Goal: Information Seeking & Learning: Learn about a topic

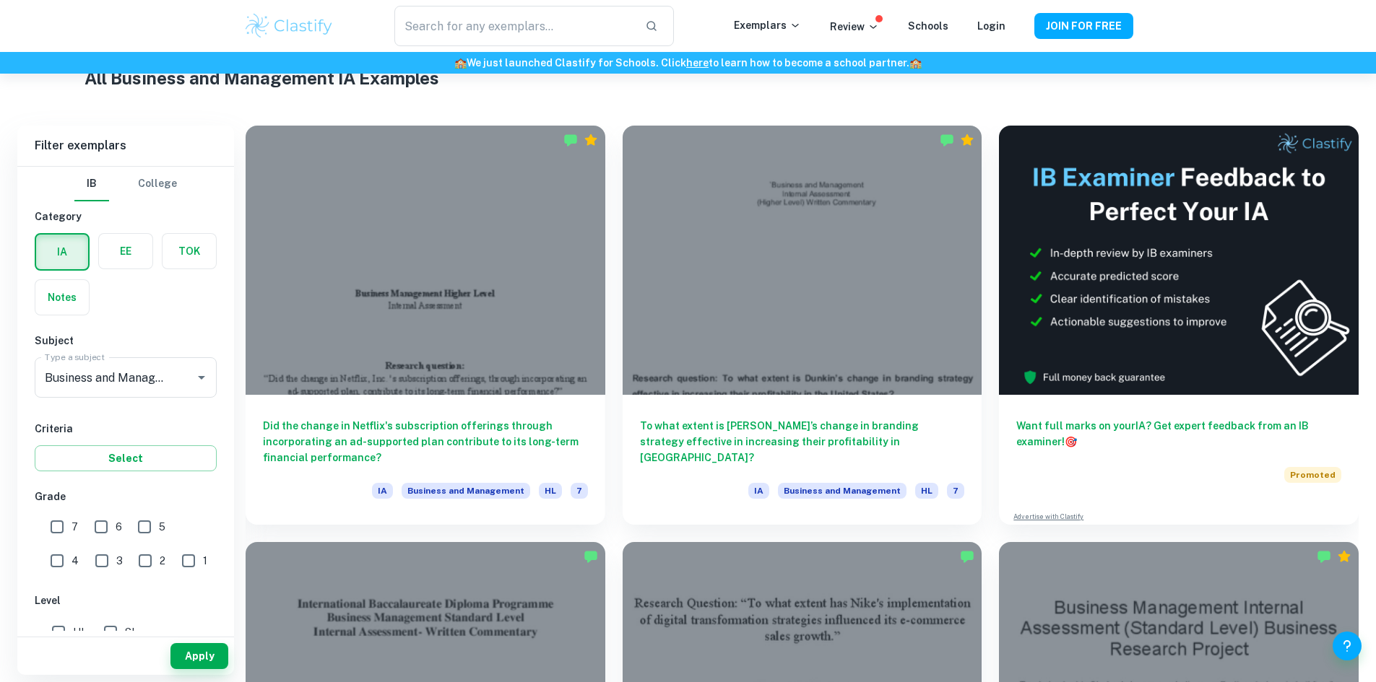
click at [58, 540] on input "7" at bounding box center [57, 527] width 29 height 29
checkbox input "true"
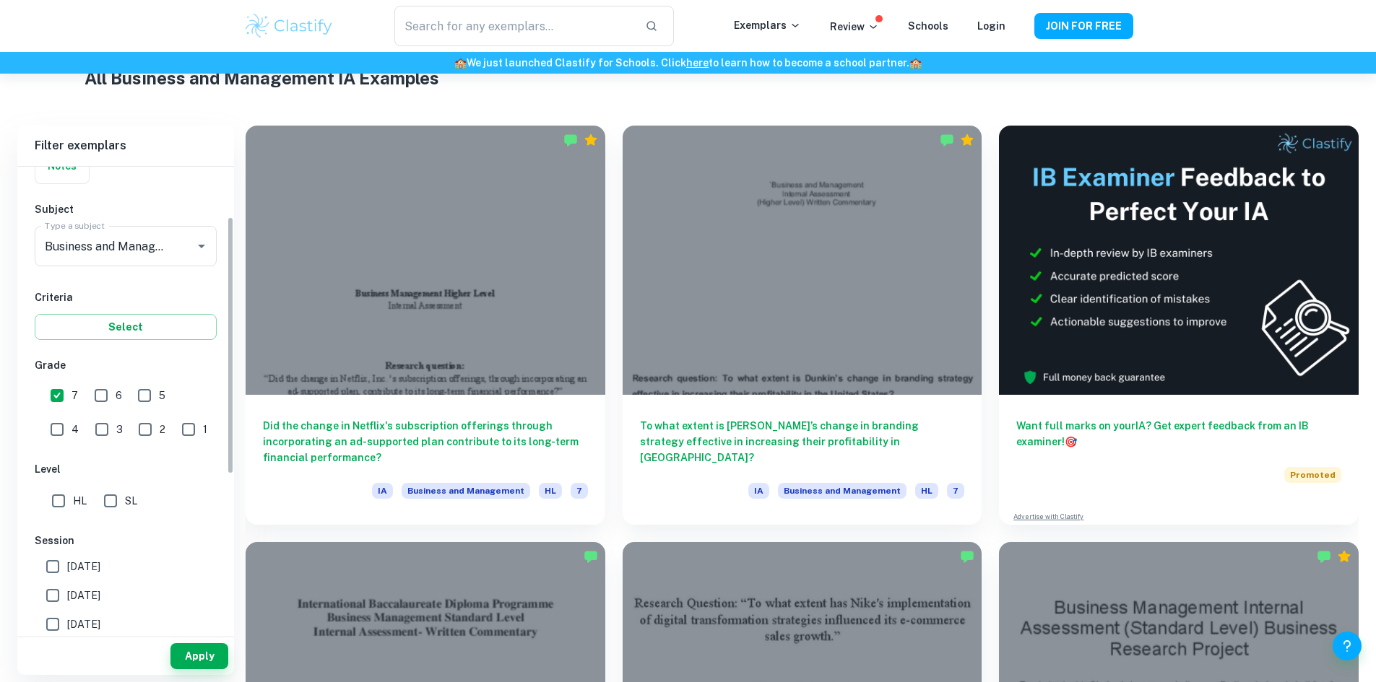
scroll to position [144, 0]
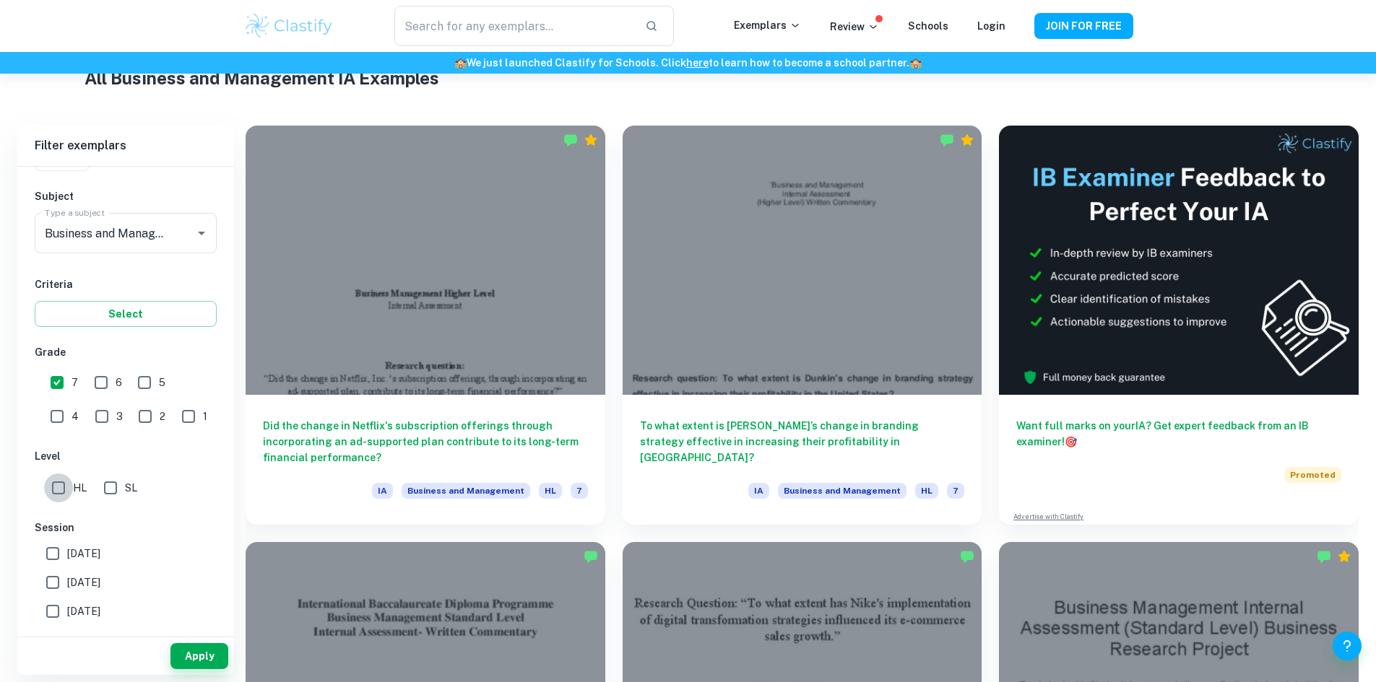
click at [63, 490] on input "HL" at bounding box center [58, 488] width 29 height 29
checkbox input "true"
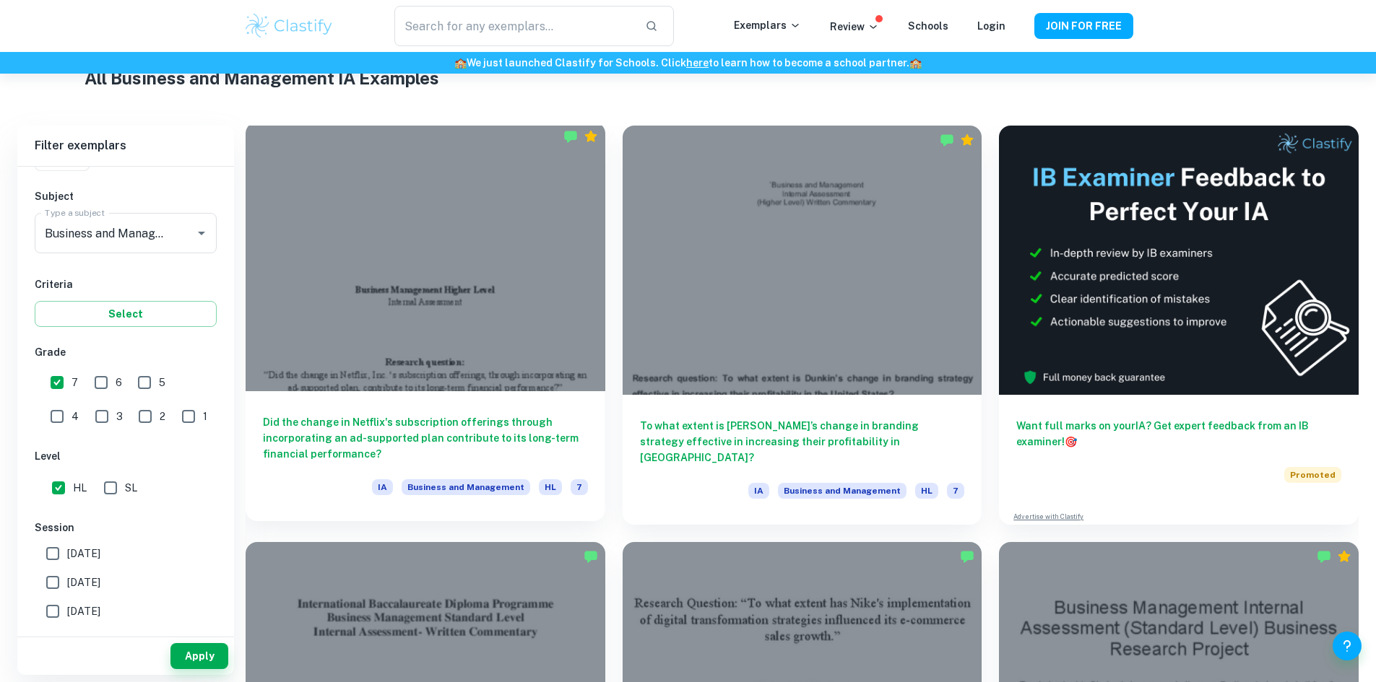
click at [412, 414] on h6 "Did the change in Netflix's subscription offerings through incorporating an ad-…" at bounding box center [425, 438] width 325 height 48
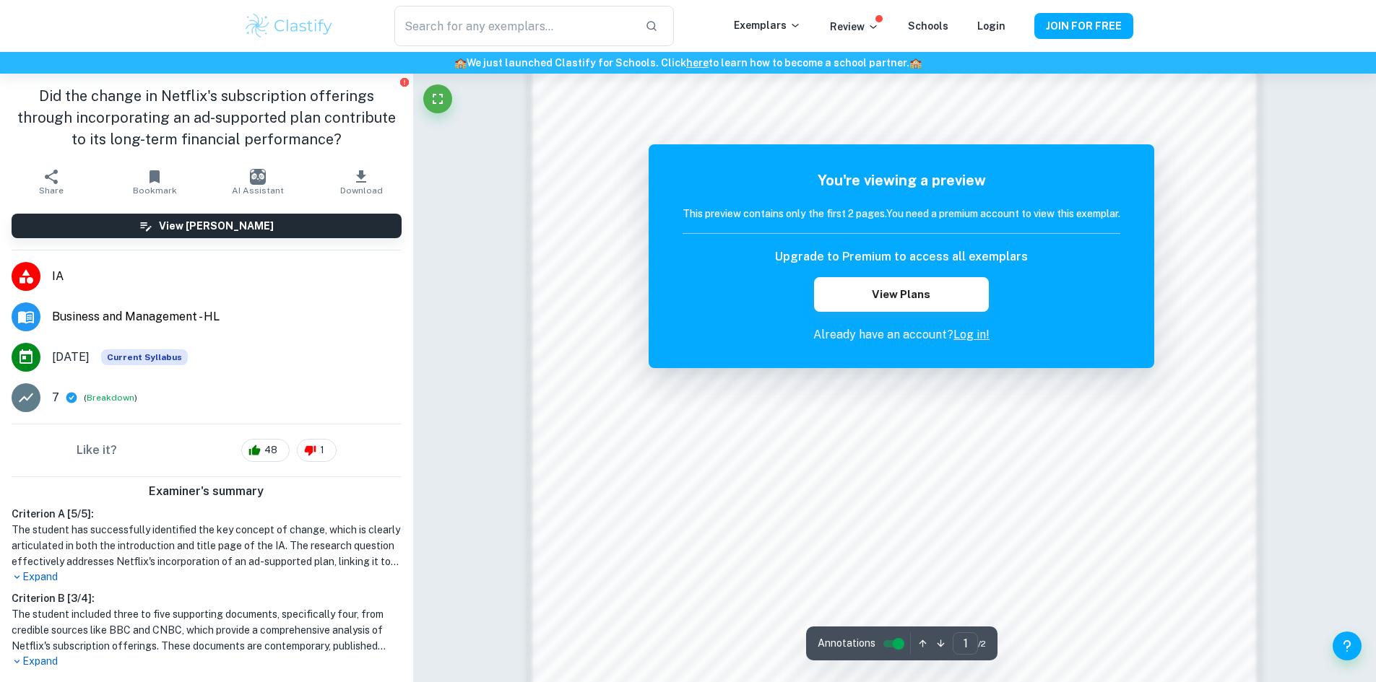
scroll to position [1552, 0]
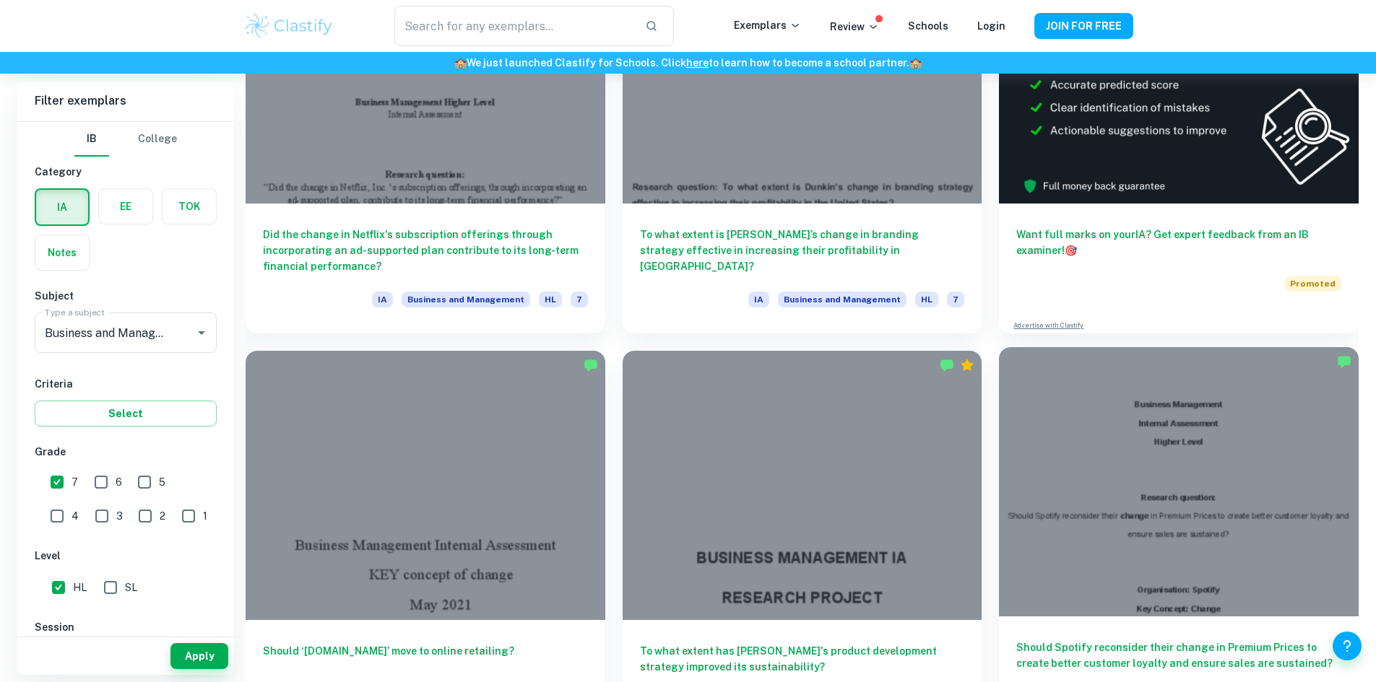
scroll to position [578, 0]
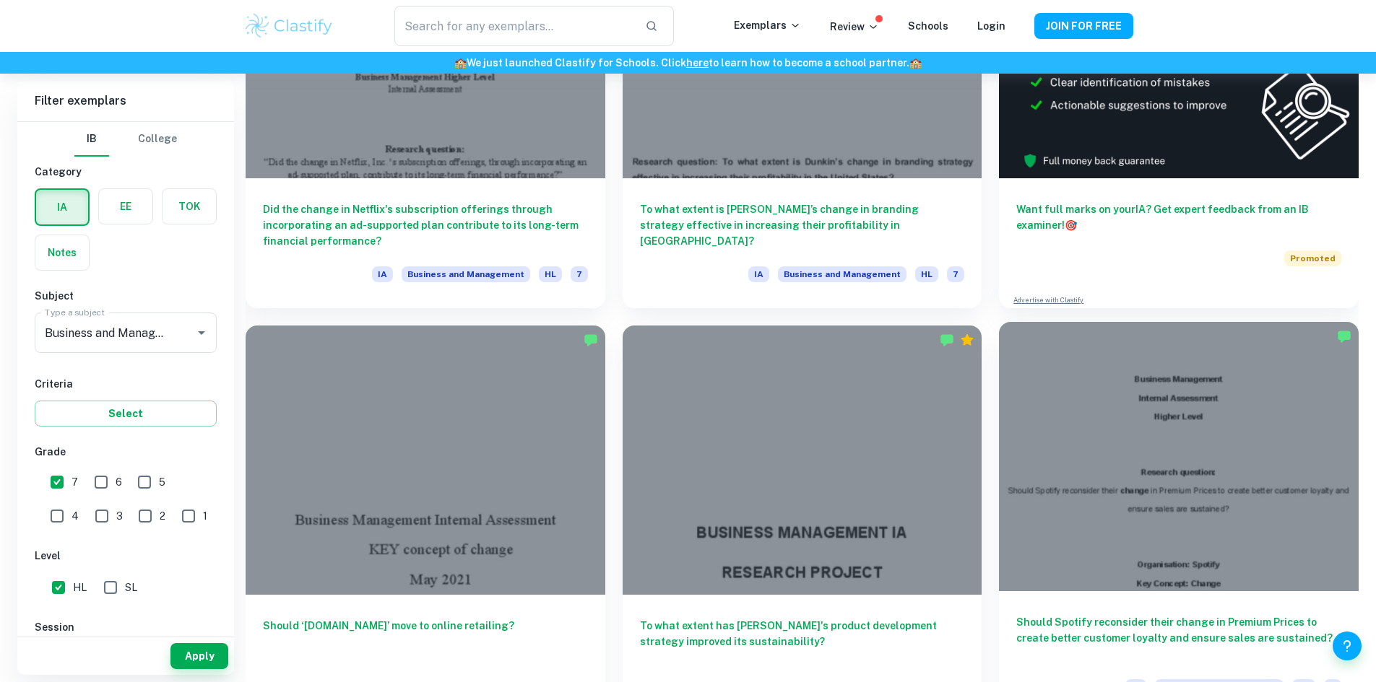
click at [999, 420] on div at bounding box center [1179, 456] width 360 height 269
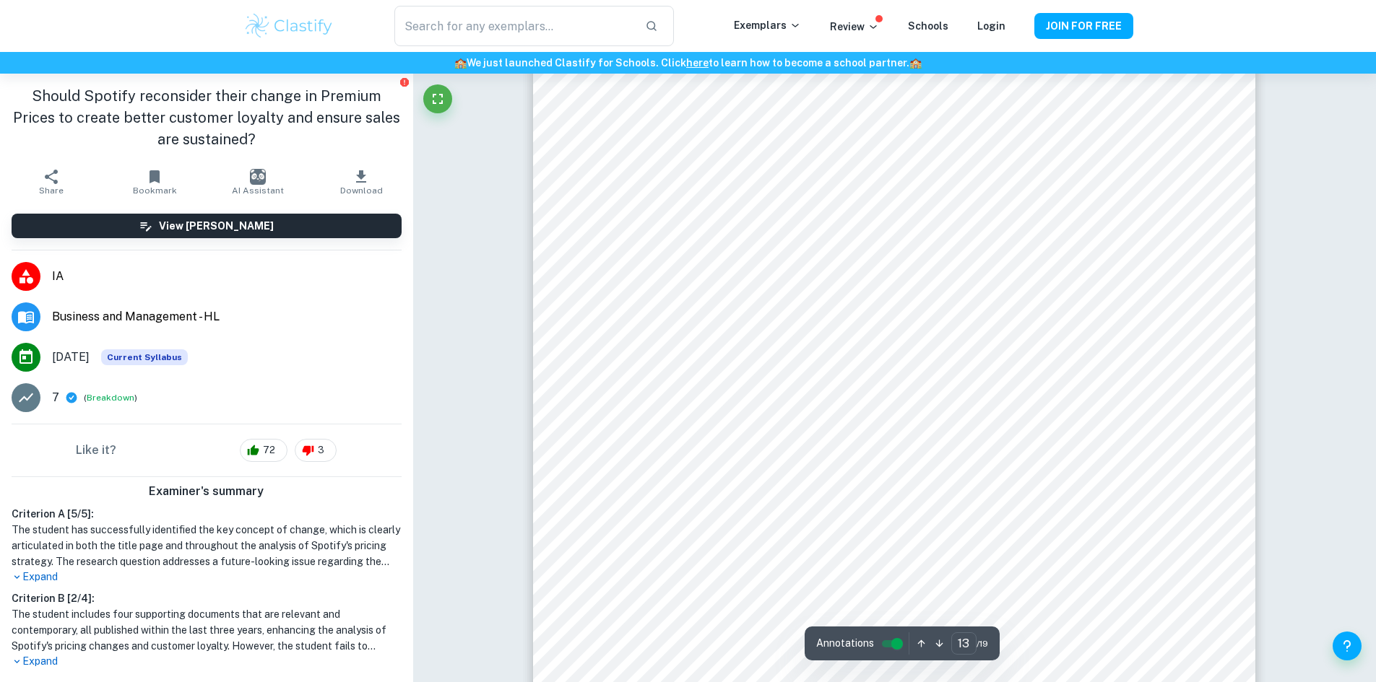
scroll to position [11732, 0]
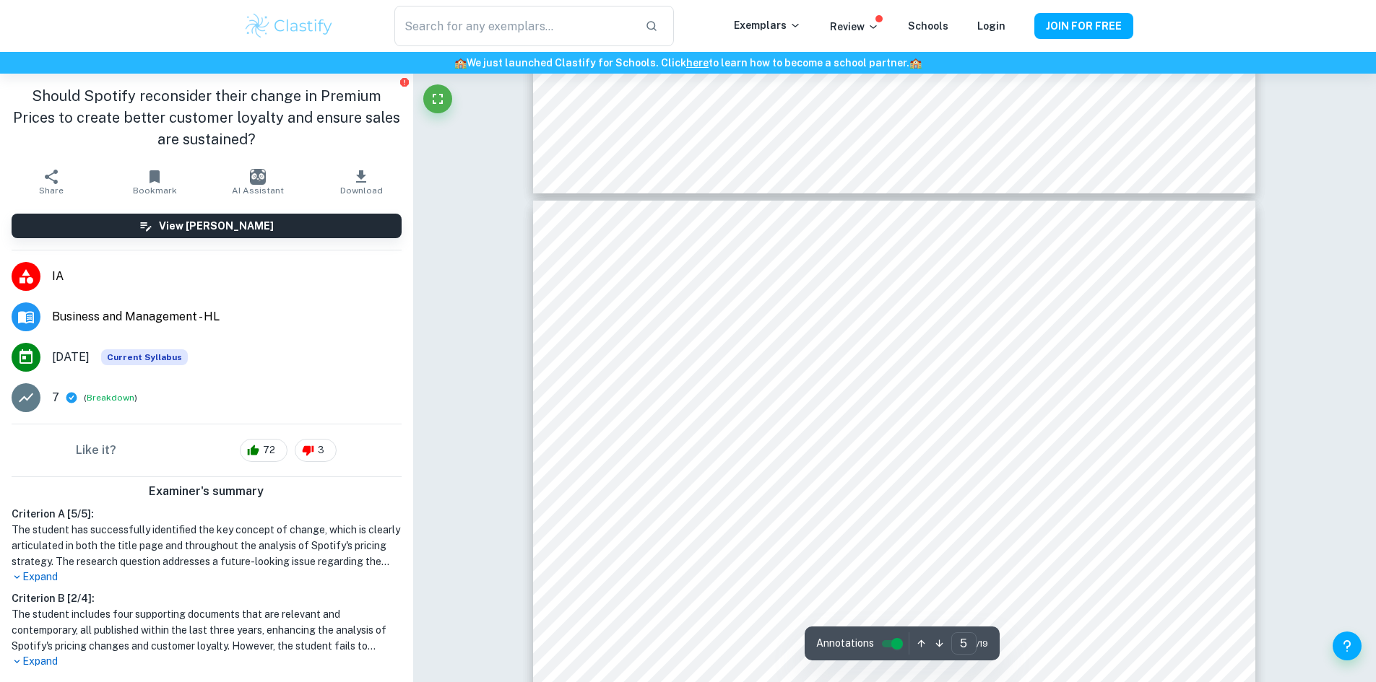
type input "4"
